Goal: Information Seeking & Learning: Learn about a topic

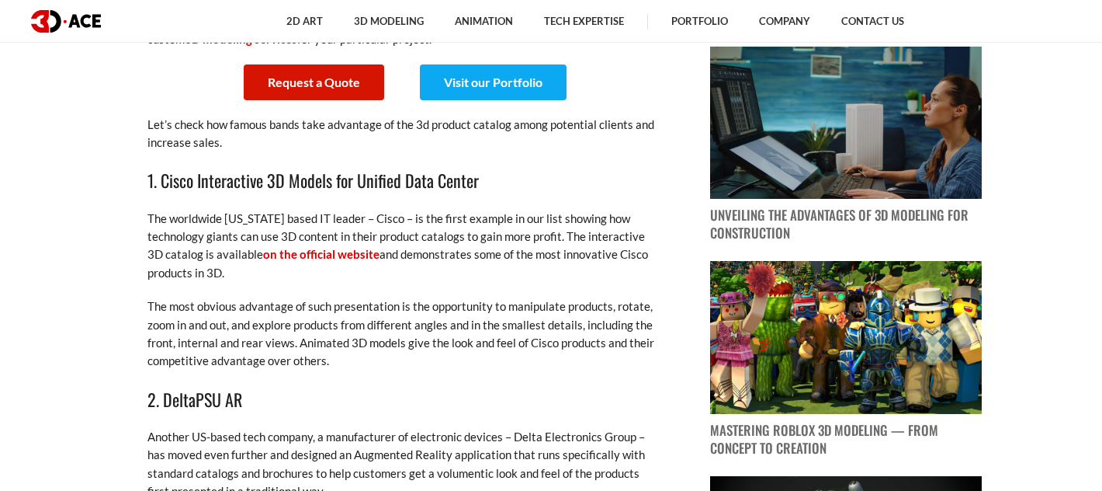
scroll to position [748, 0]
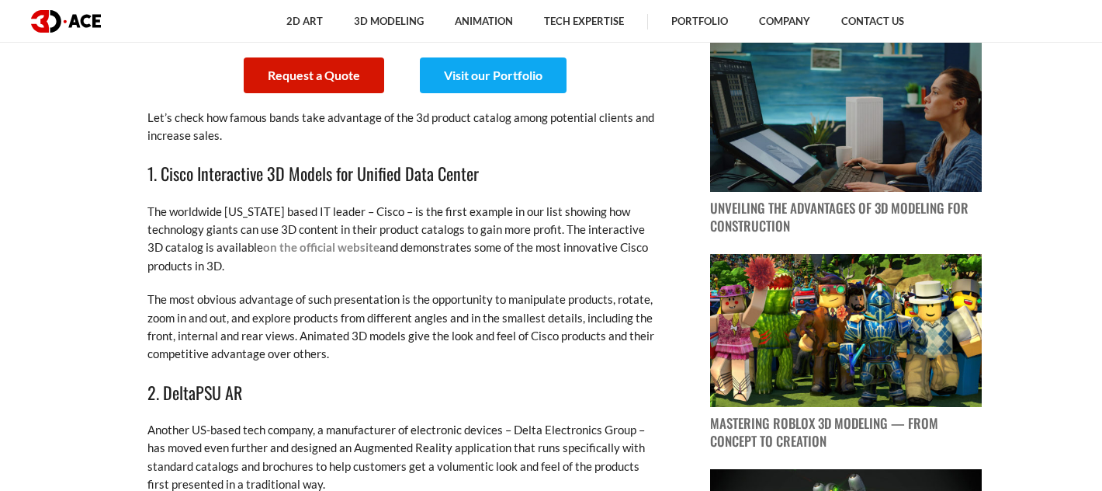
click at [319, 246] on link "on the official website" at bounding box center [321, 247] width 116 height 14
click at [340, 130] on p "Let’s check how famous bands take advantage of the 3d product catalog among pot…" at bounding box center [403, 127] width 512 height 36
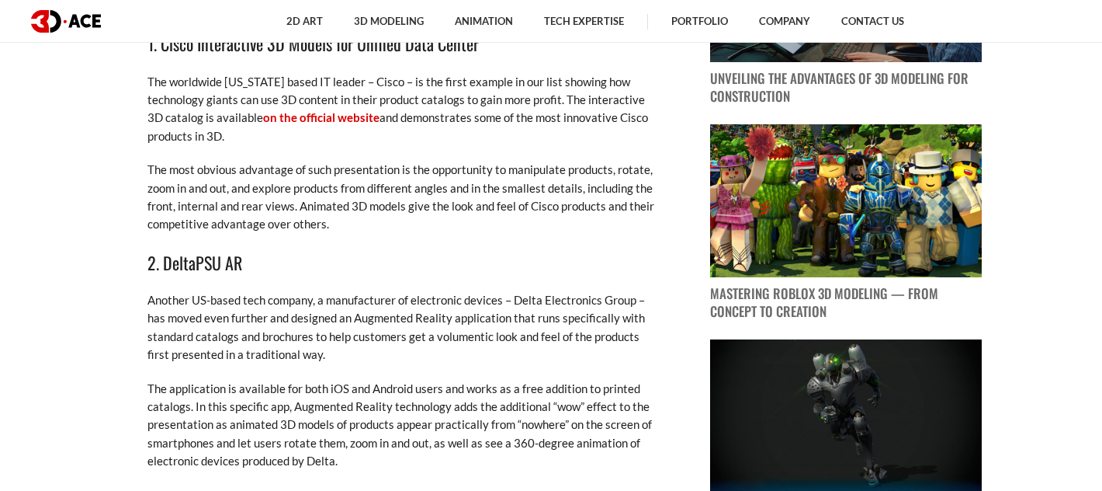
scroll to position [869, 0]
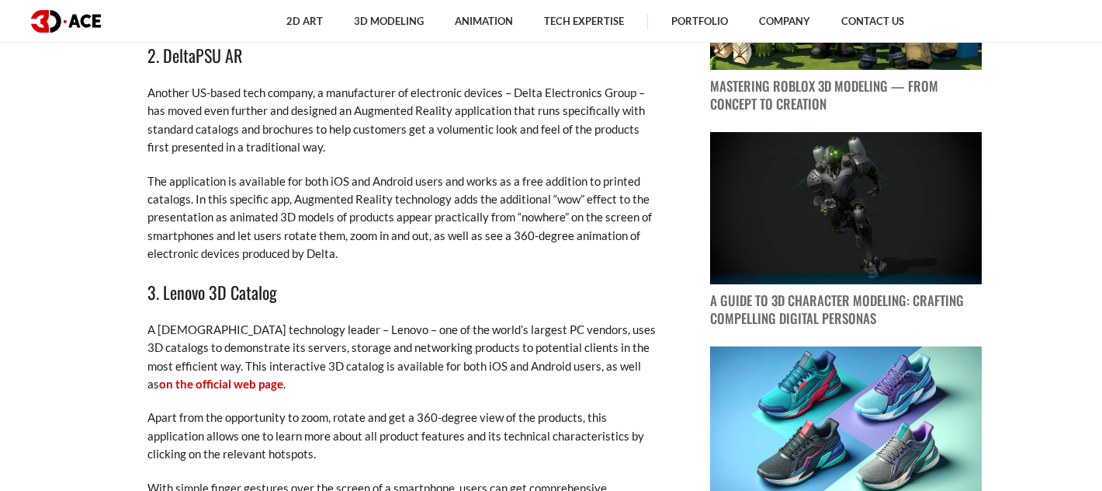
scroll to position [1089, 0]
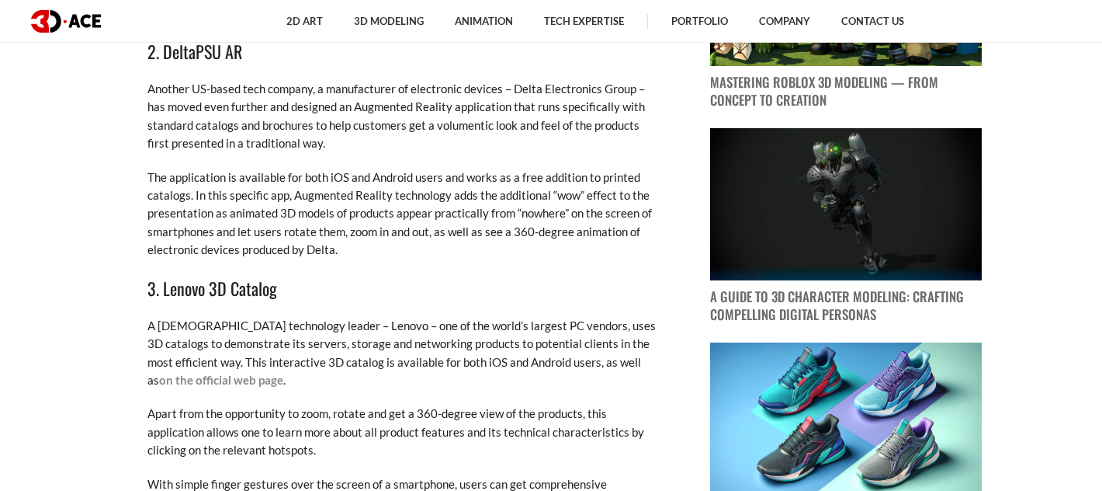
click at [283, 373] on link "on the official web page" at bounding box center [221, 380] width 124 height 14
